Goal: Information Seeking & Learning: Understand process/instructions

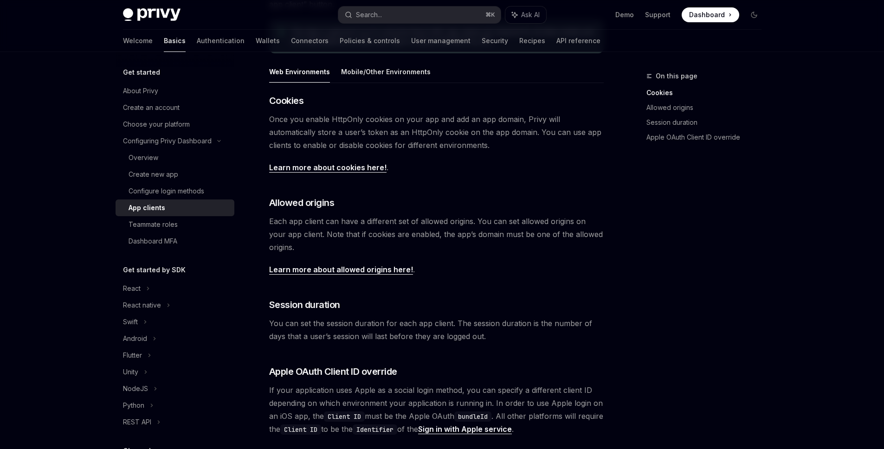
scroll to position [72, 0]
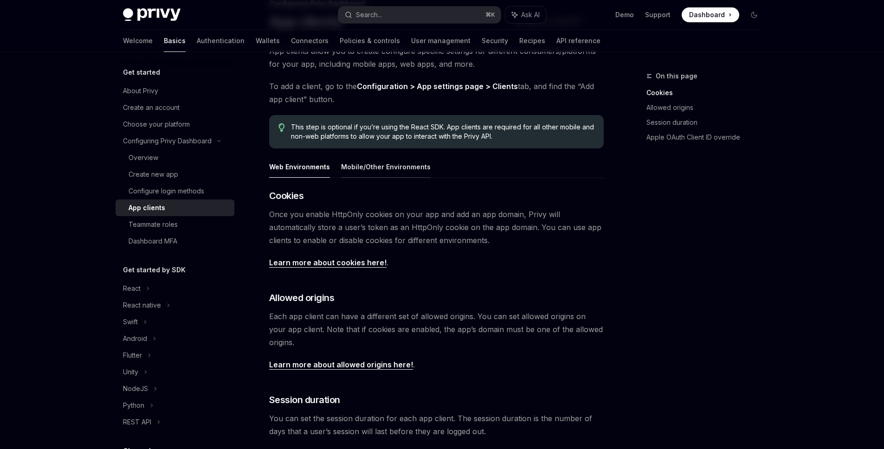
click at [370, 172] on button "Mobile/Other Environments" at bounding box center [386, 167] width 90 height 22
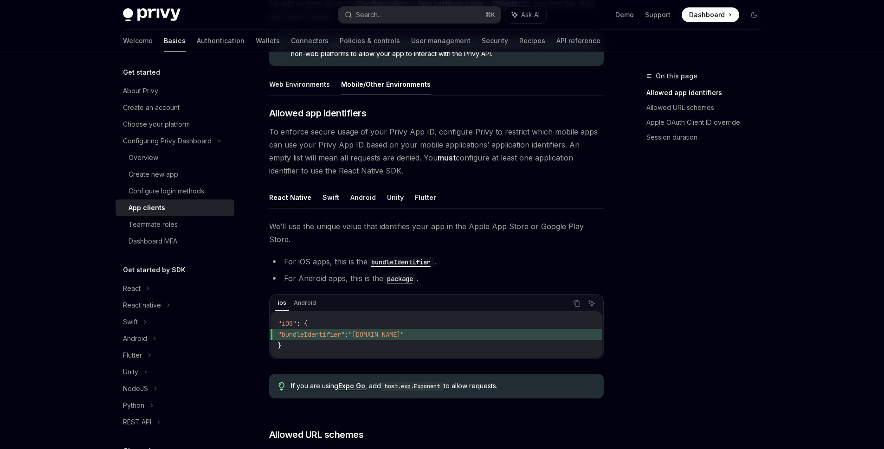
scroll to position [121, 0]
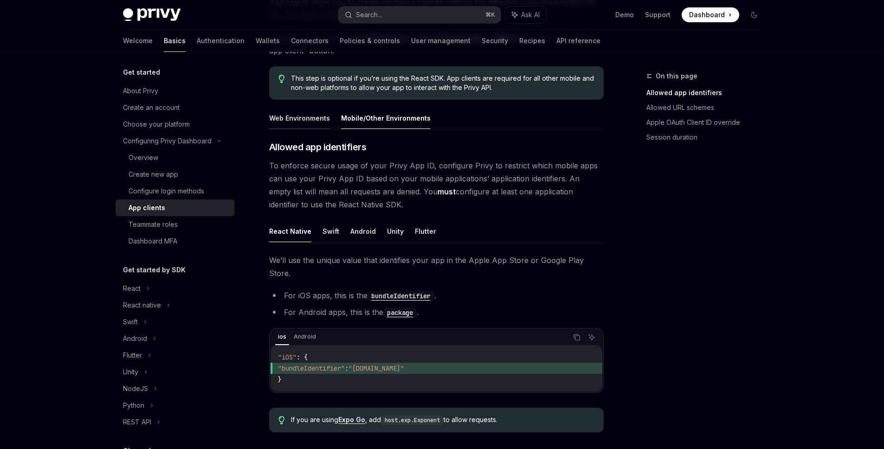
click at [308, 116] on button "Web Environments" at bounding box center [299, 118] width 61 height 22
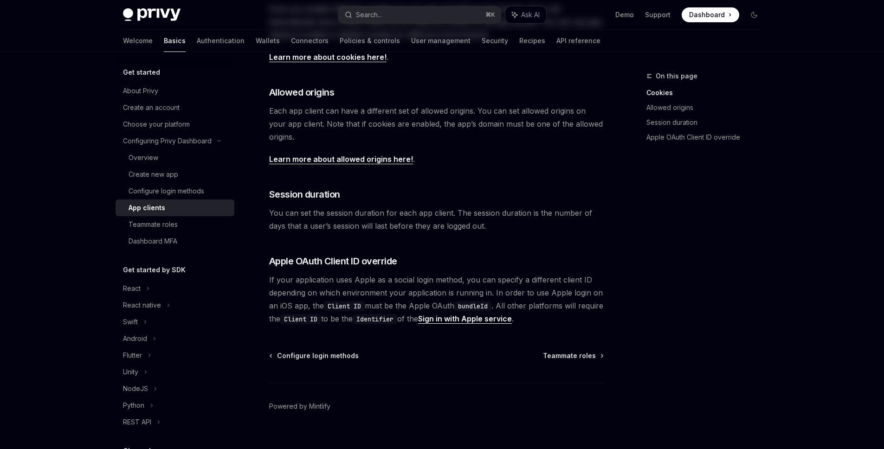
scroll to position [292, 0]
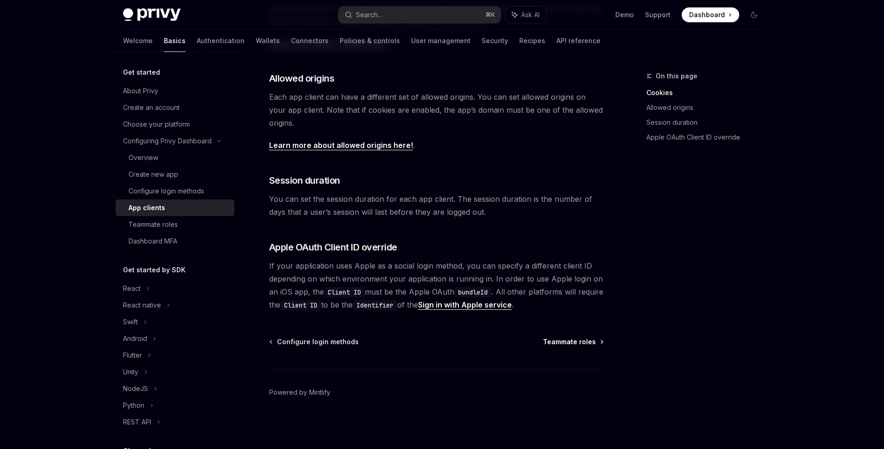
click at [577, 345] on span "Teammate roles" at bounding box center [569, 342] width 53 height 9
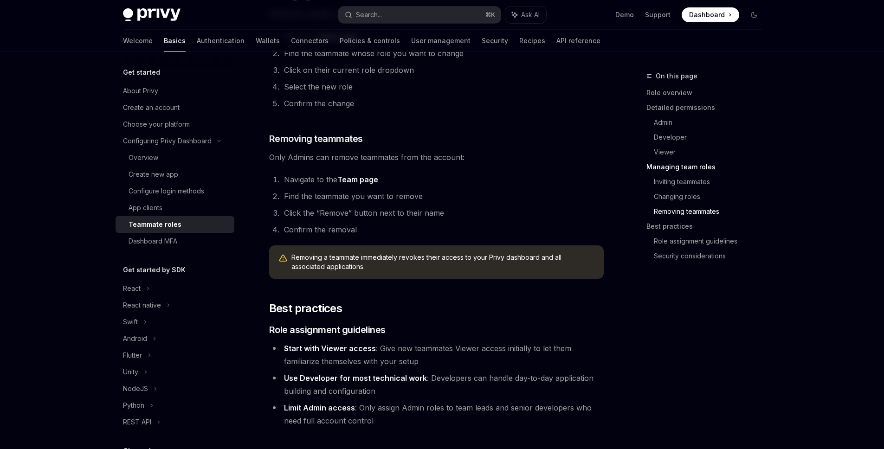
scroll to position [1552, 0]
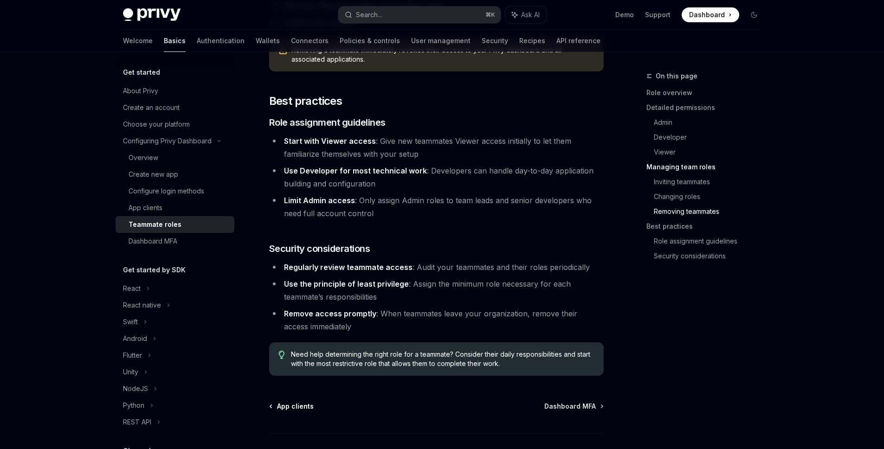
click at [299, 402] on span "App clients" at bounding box center [295, 406] width 37 height 9
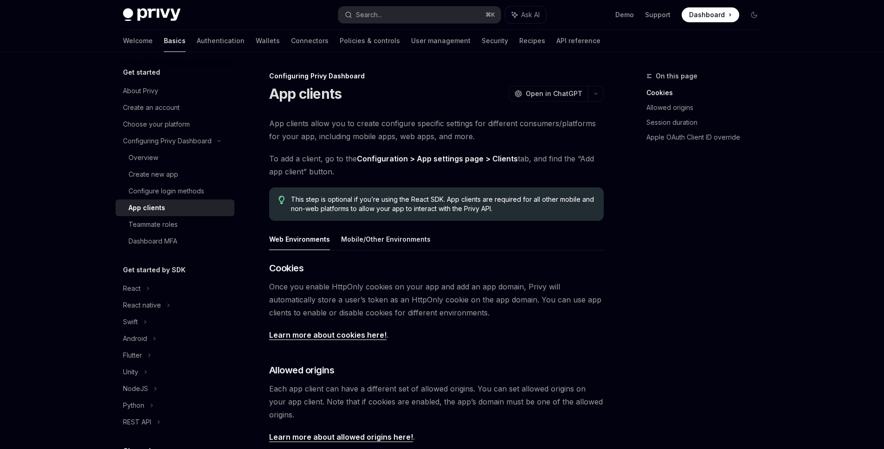
scroll to position [292, 0]
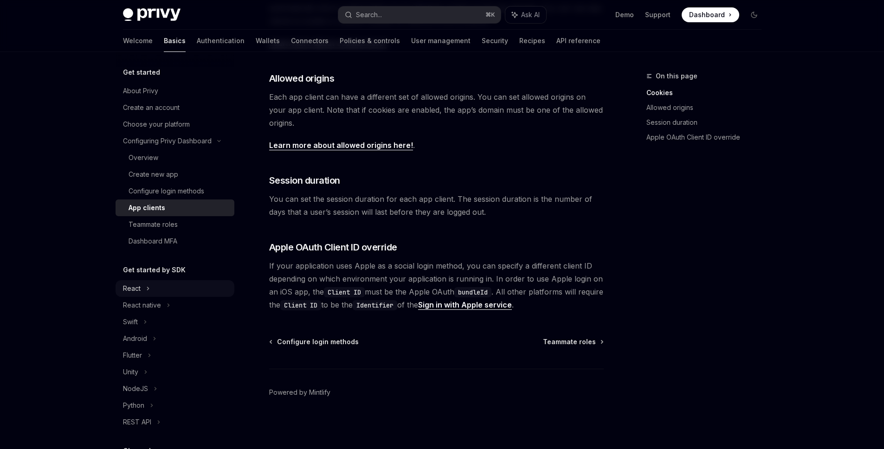
click at [143, 294] on div "React" at bounding box center [175, 288] width 119 height 17
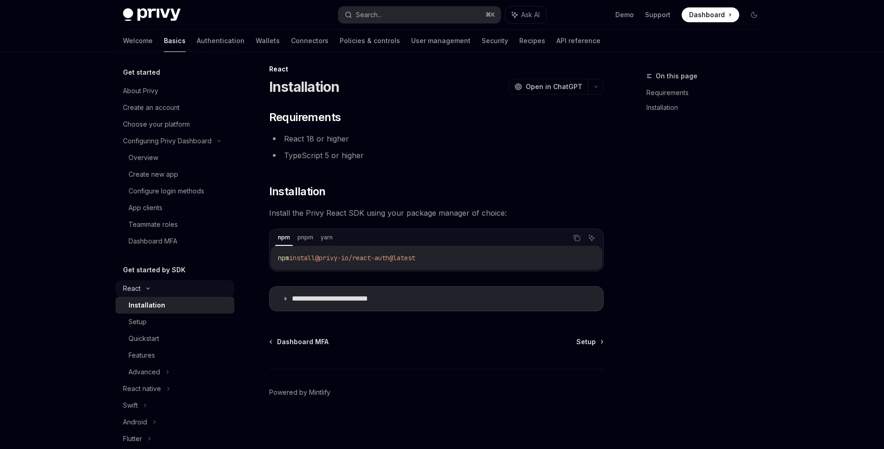
scroll to position [7, 0]
click at [168, 323] on div "Setup" at bounding box center [179, 322] width 100 height 11
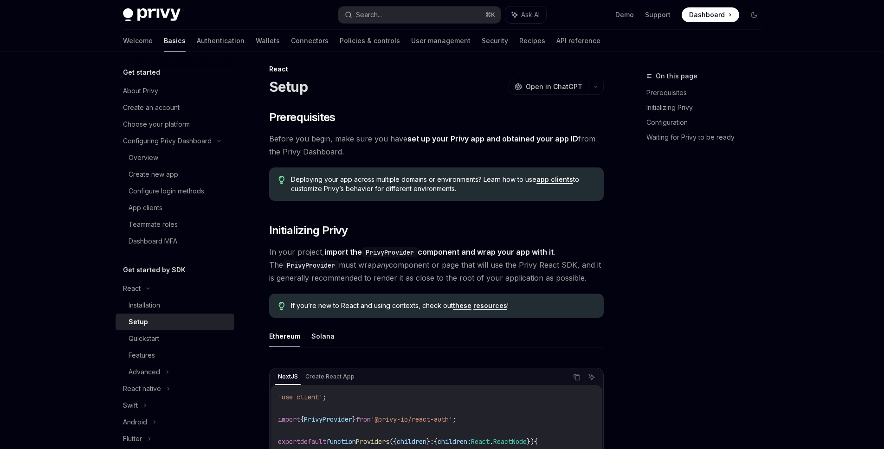
type textarea "*"
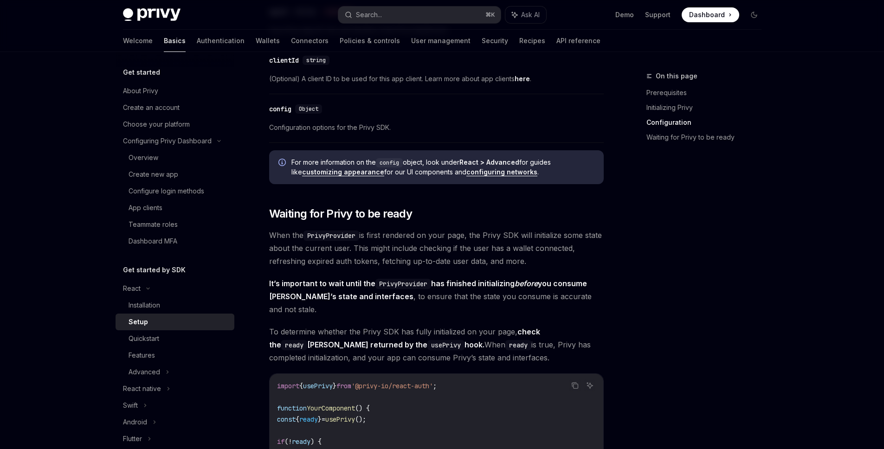
scroll to position [734, 0]
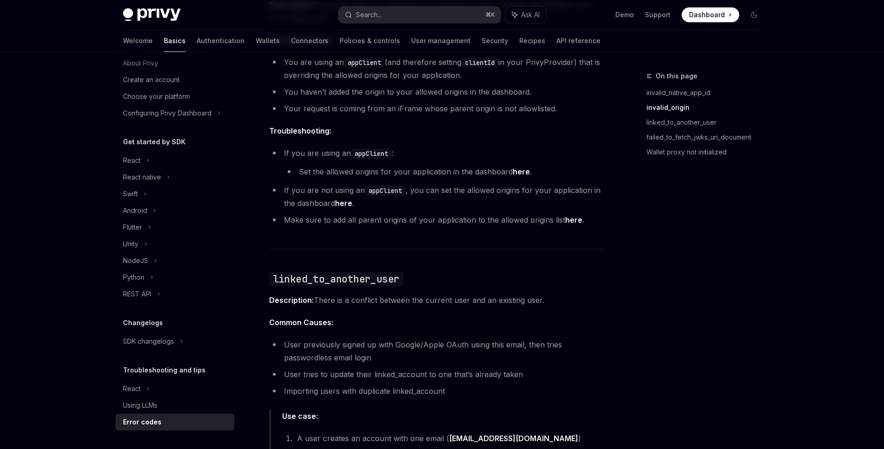
scroll to position [587, 0]
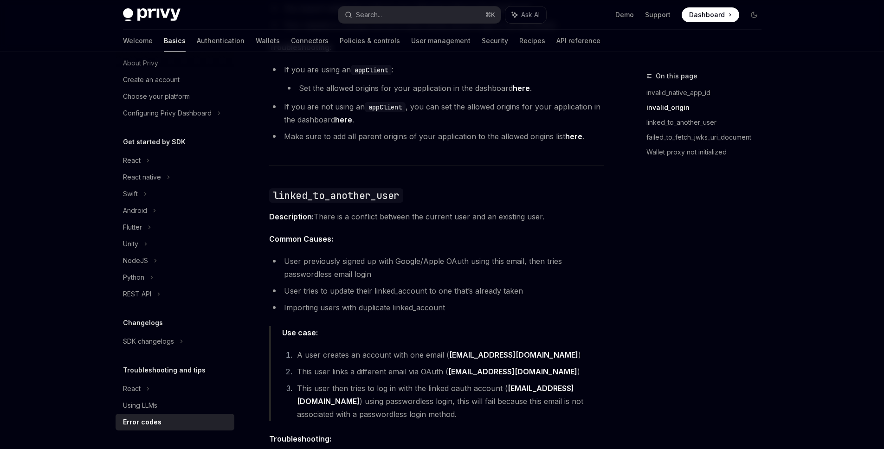
click at [658, 273] on div "On this page invalid_native_app_id invalid_origin linked_to_another_user failed…" at bounding box center [698, 260] width 141 height 379
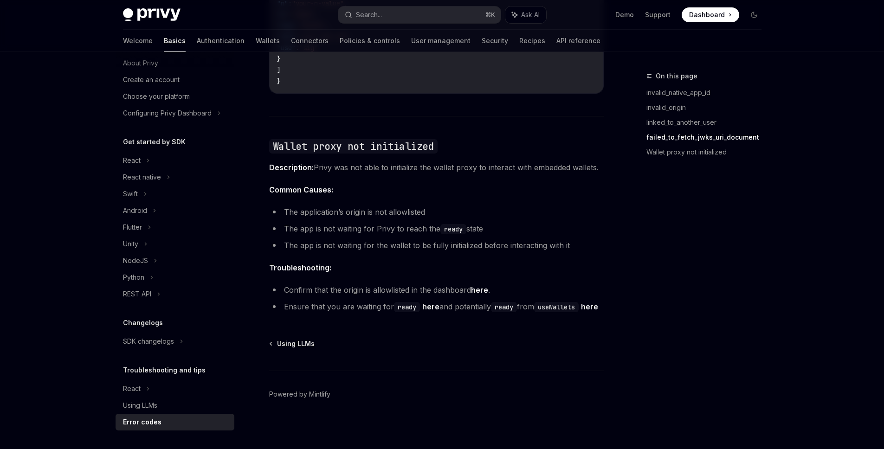
scroll to position [1412, 0]
